Goal: Transaction & Acquisition: Purchase product/service

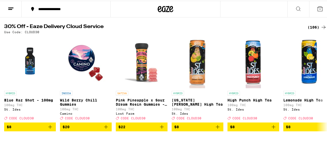
click at [317, 29] on div "(106)" at bounding box center [317, 26] width 19 height 6
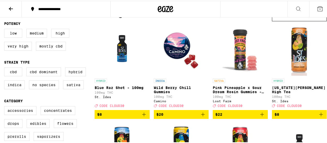
scroll to position [78, 0]
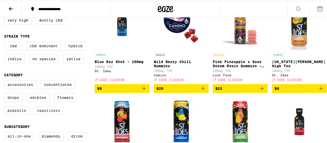
click at [52, 114] on label "Vaporizers" at bounding box center [49, 109] width 30 height 9
click at [5, 80] on input "Vaporizers" at bounding box center [5, 80] width 0 height 0
checkbox input "true"
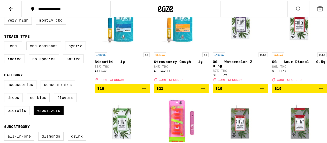
scroll to position [52, 0]
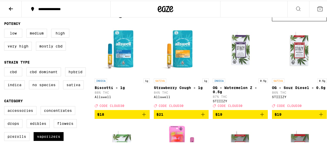
click at [161, 115] on span "$21" at bounding box center [160, 113] width 7 height 4
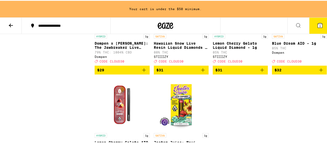
scroll to position [560, 0]
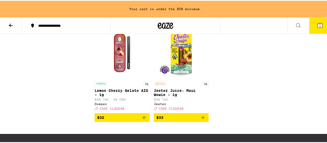
click at [123, 120] on span "$32" at bounding box center [122, 116] width 50 height 6
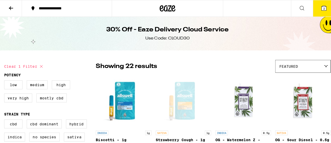
scroll to position [0, 0]
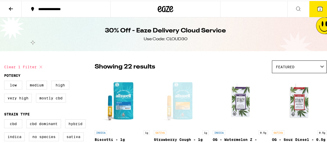
click at [311, 10] on button "2" at bounding box center [320, 8] width 22 height 16
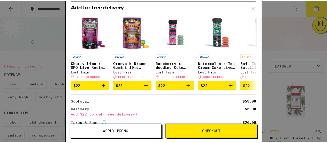
scroll to position [95, 0]
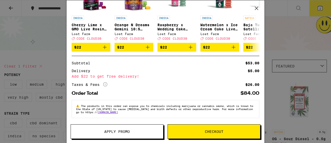
click at [144, 134] on button "Apply Promo" at bounding box center [117, 131] width 93 height 14
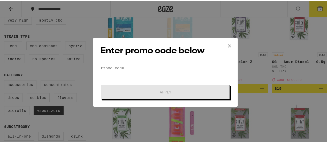
scroll to position [52, 0]
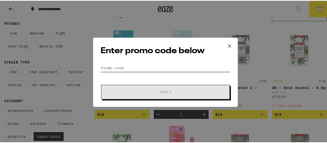
click at [215, 67] on input "Promo Code" at bounding box center [166, 67] width 130 height 8
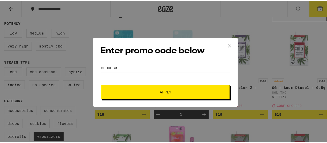
type input "cloud30"
click at [191, 97] on button "Apply" at bounding box center [165, 91] width 129 height 14
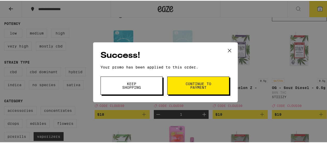
click at [230, 51] on icon at bounding box center [230, 50] width 8 height 8
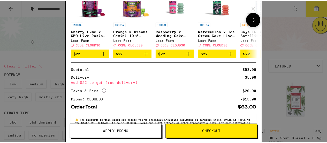
scroll to position [103, 0]
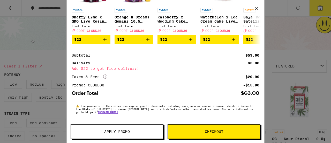
click at [296, 23] on div "Your Cart Strawberry Cough - 1g Allswell $21 1 Lemon Cherry Gelato AIO - 1g Dom…" at bounding box center [165, 71] width 331 height 143
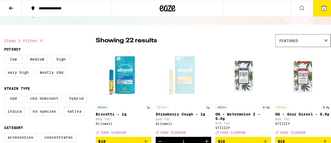
scroll to position [52, 0]
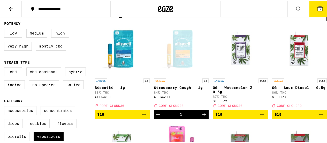
click at [121, 116] on span "$18" at bounding box center [122, 113] width 50 height 6
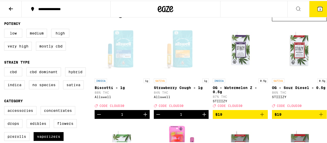
click at [312, 4] on button "3" at bounding box center [320, 8] width 22 height 16
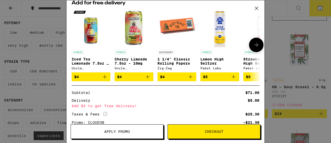
scroll to position [116, 0]
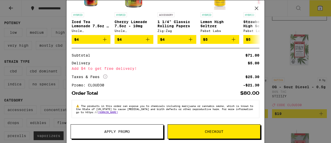
click at [220, 134] on button "Checkout" at bounding box center [214, 131] width 93 height 14
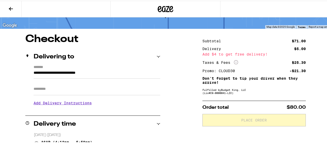
scroll to position [52, 0]
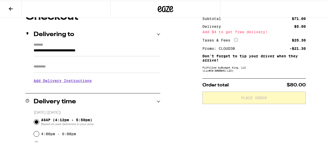
click at [83, 69] on input "Apt/Suite" at bounding box center [97, 65] width 127 height 12
type input "******"
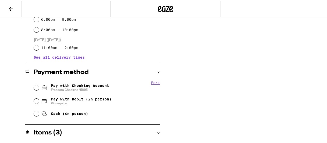
scroll to position [181, 0]
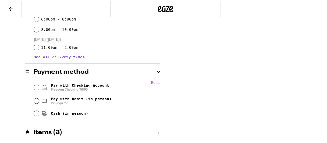
click at [86, 87] on span "Pay with Checking Account Freedom Checking *5895" at bounding box center [80, 86] width 58 height 8
click at [39, 87] on input "Pay with Checking Account Freedom Checking *5895" at bounding box center [36, 86] width 5 height 5
radio input "true"
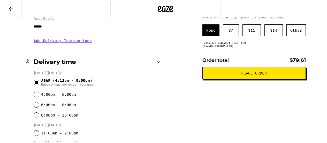
scroll to position [70, 0]
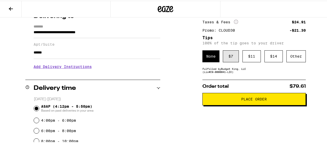
click at [230, 54] on div "$ 7" at bounding box center [231, 55] width 16 height 12
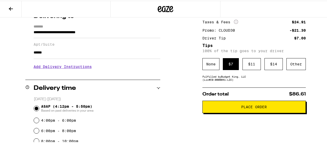
click at [258, 106] on span "Place Order" at bounding box center [254, 106] width 26 height 4
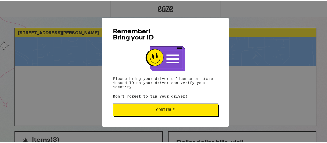
click at [167, 109] on span "Continue" at bounding box center [165, 109] width 19 height 4
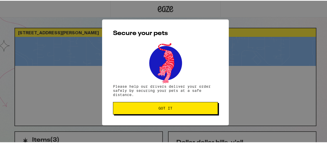
click at [165, 109] on span "Got it" at bounding box center [166, 107] width 14 height 4
